Goal: Transaction & Acquisition: Purchase product/service

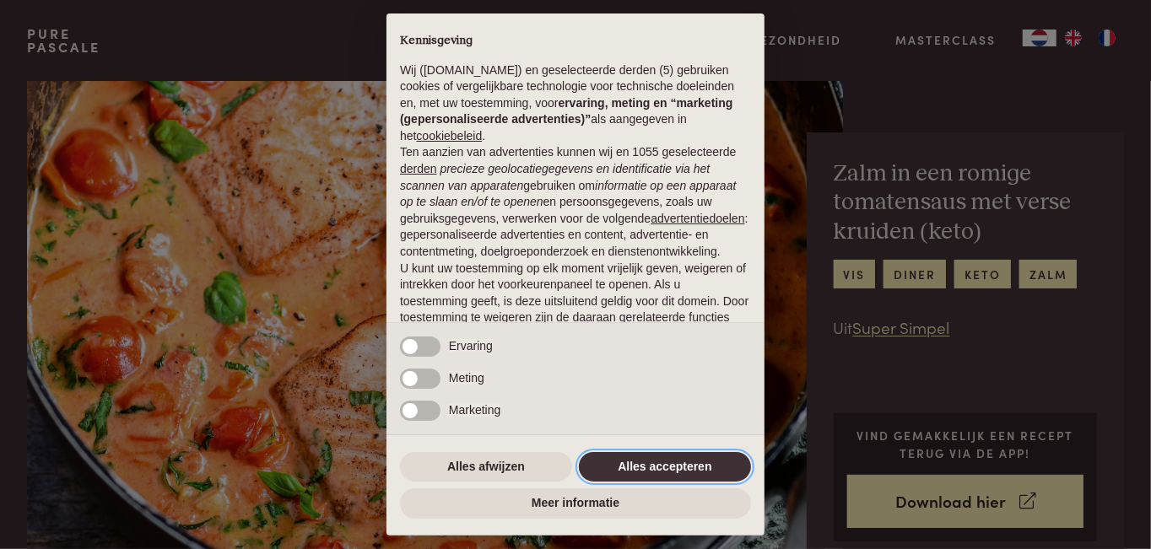
click at [662, 456] on button "Alles accepteren" at bounding box center [665, 467] width 172 height 30
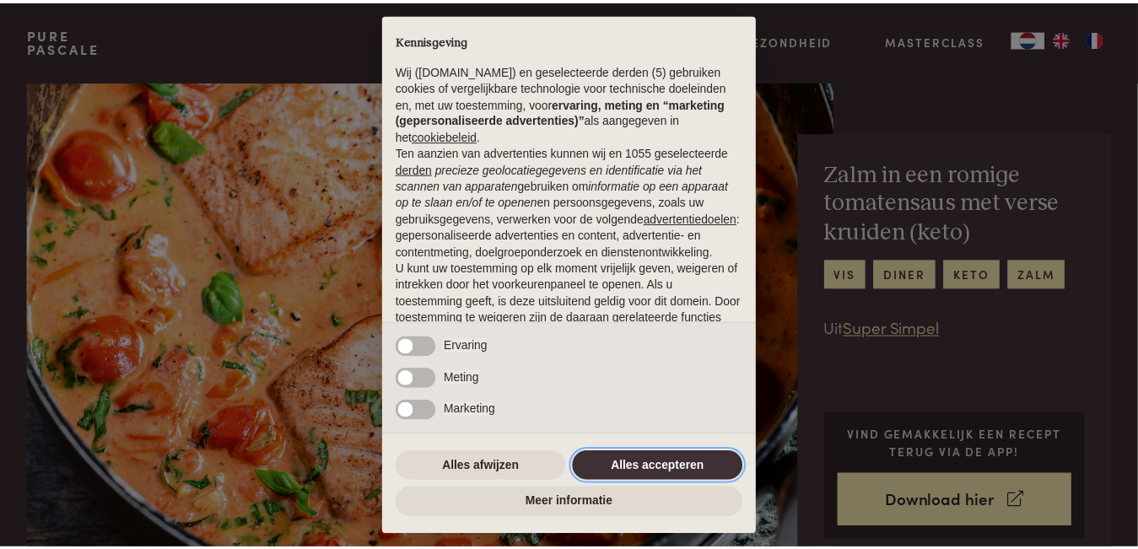
scroll to position [128, 0]
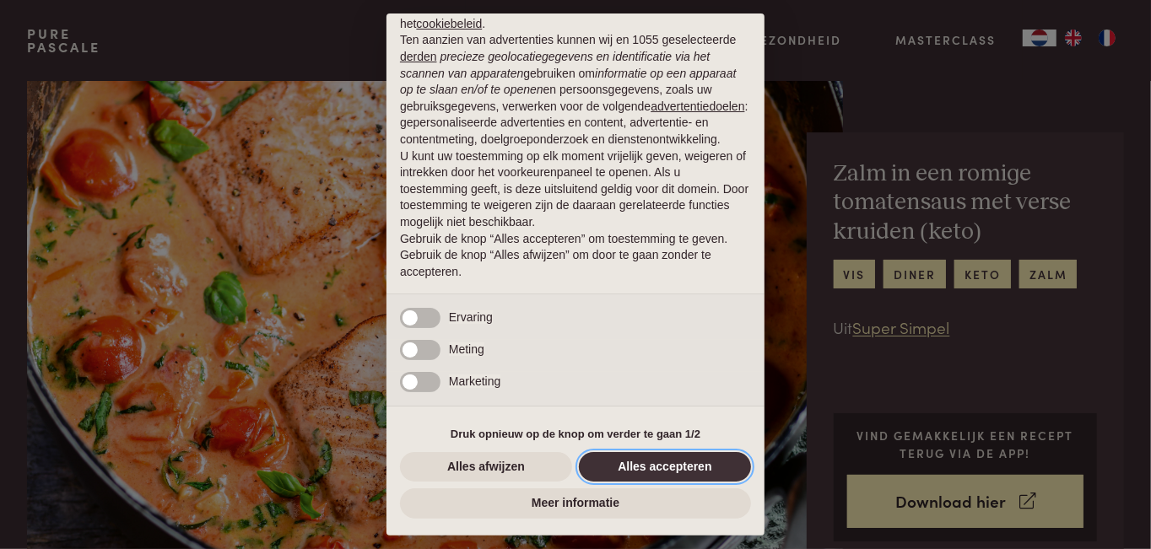
click at [686, 472] on button "Alles accepteren" at bounding box center [665, 467] width 172 height 30
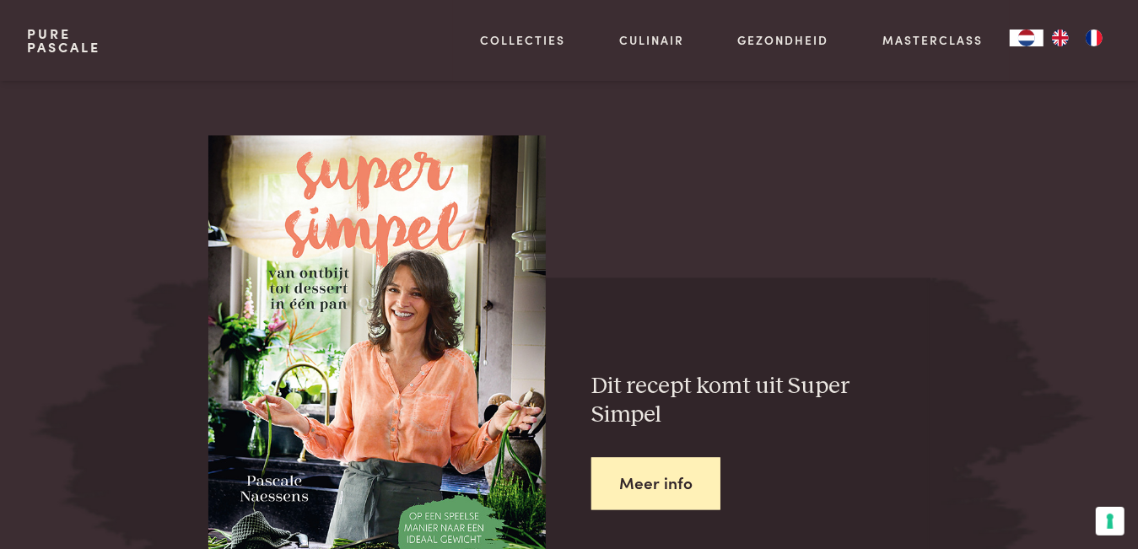
scroll to position [1856, 0]
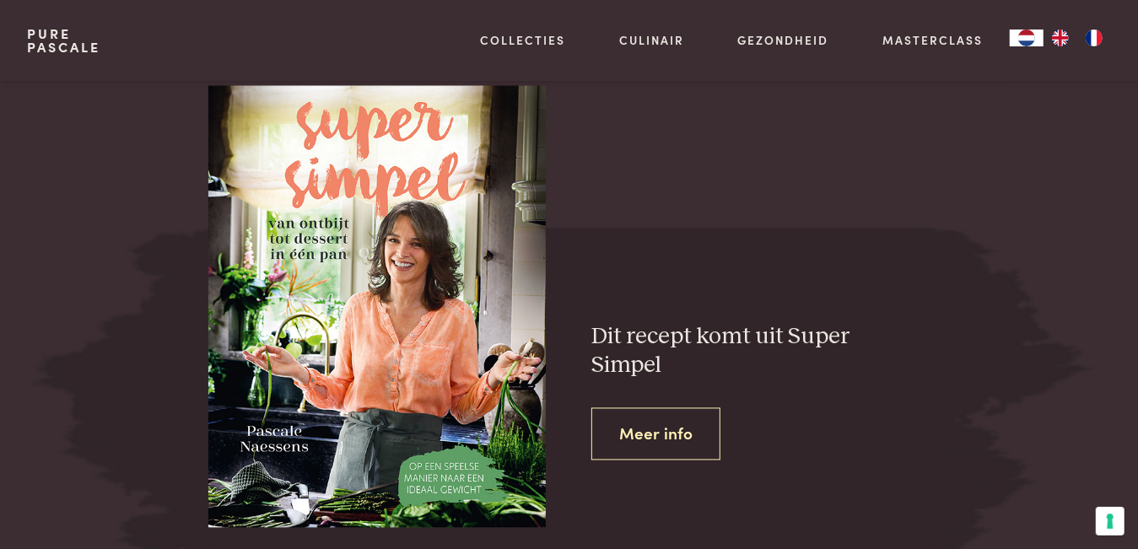
click at [661, 438] on link "Meer info" at bounding box center [655, 434] width 129 height 53
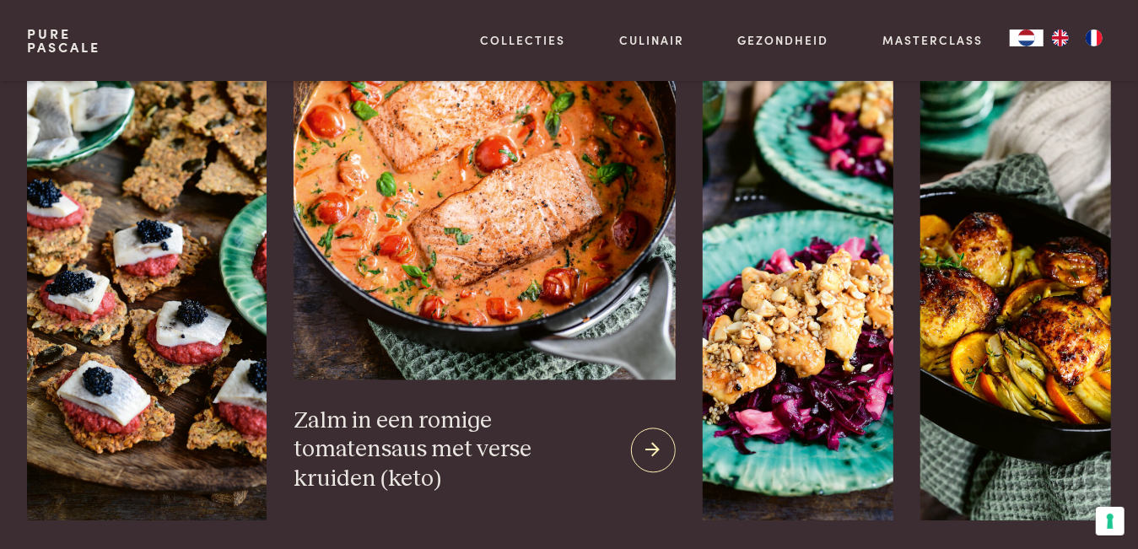
scroll to position [2194, 0]
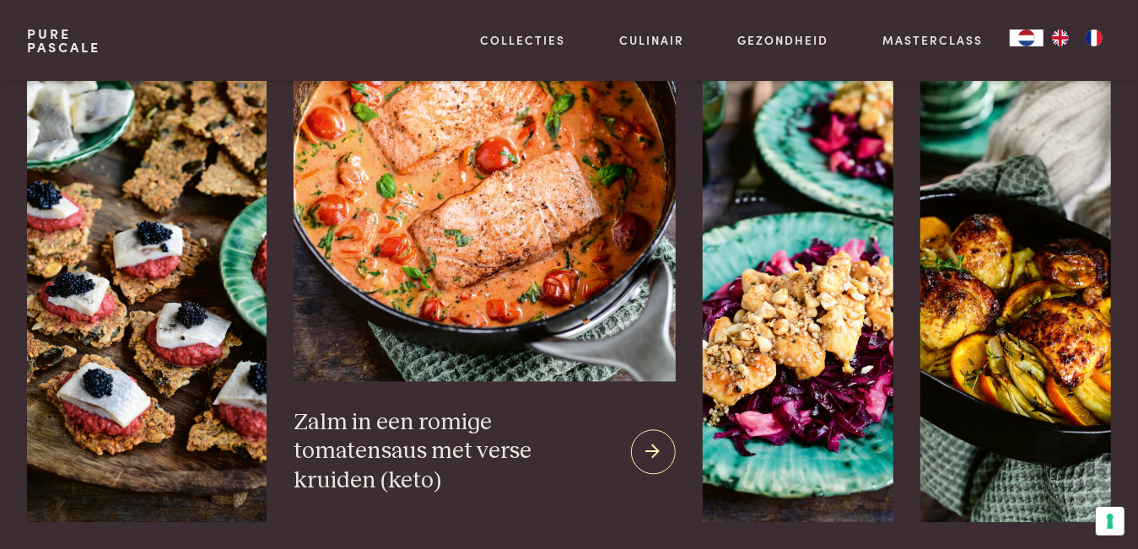
click at [646, 461] on icon at bounding box center [653, 452] width 14 height 24
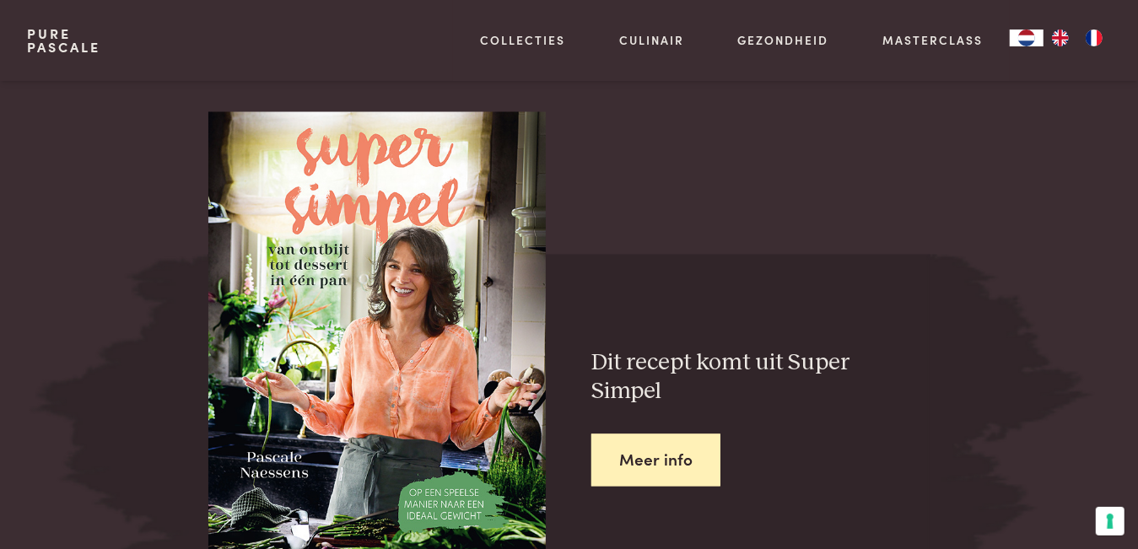
scroll to position [1940, 0]
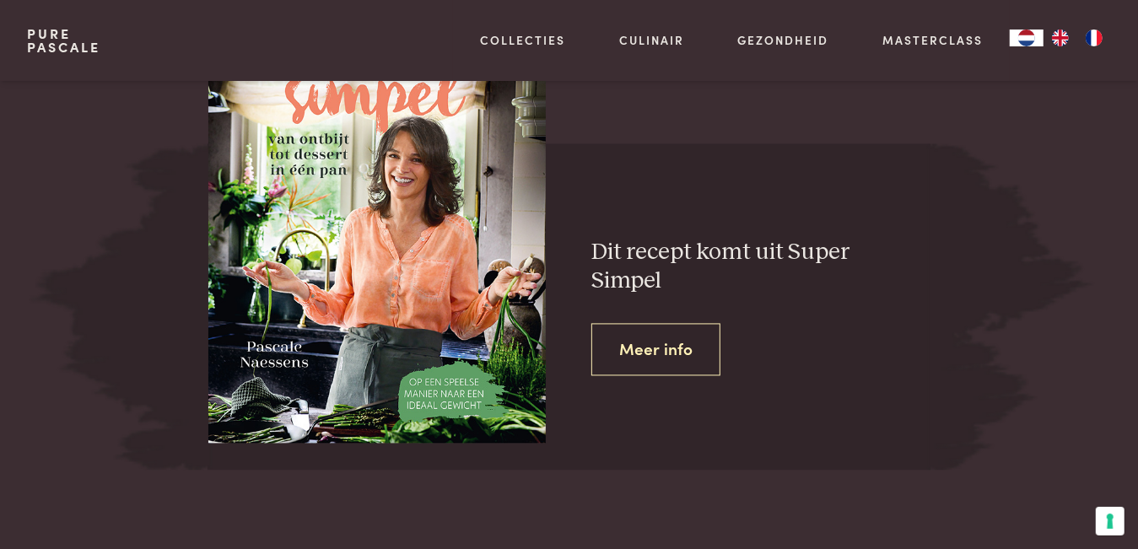
click at [673, 336] on link "Meer info" at bounding box center [655, 350] width 129 height 53
